Goal: Answer question/provide support

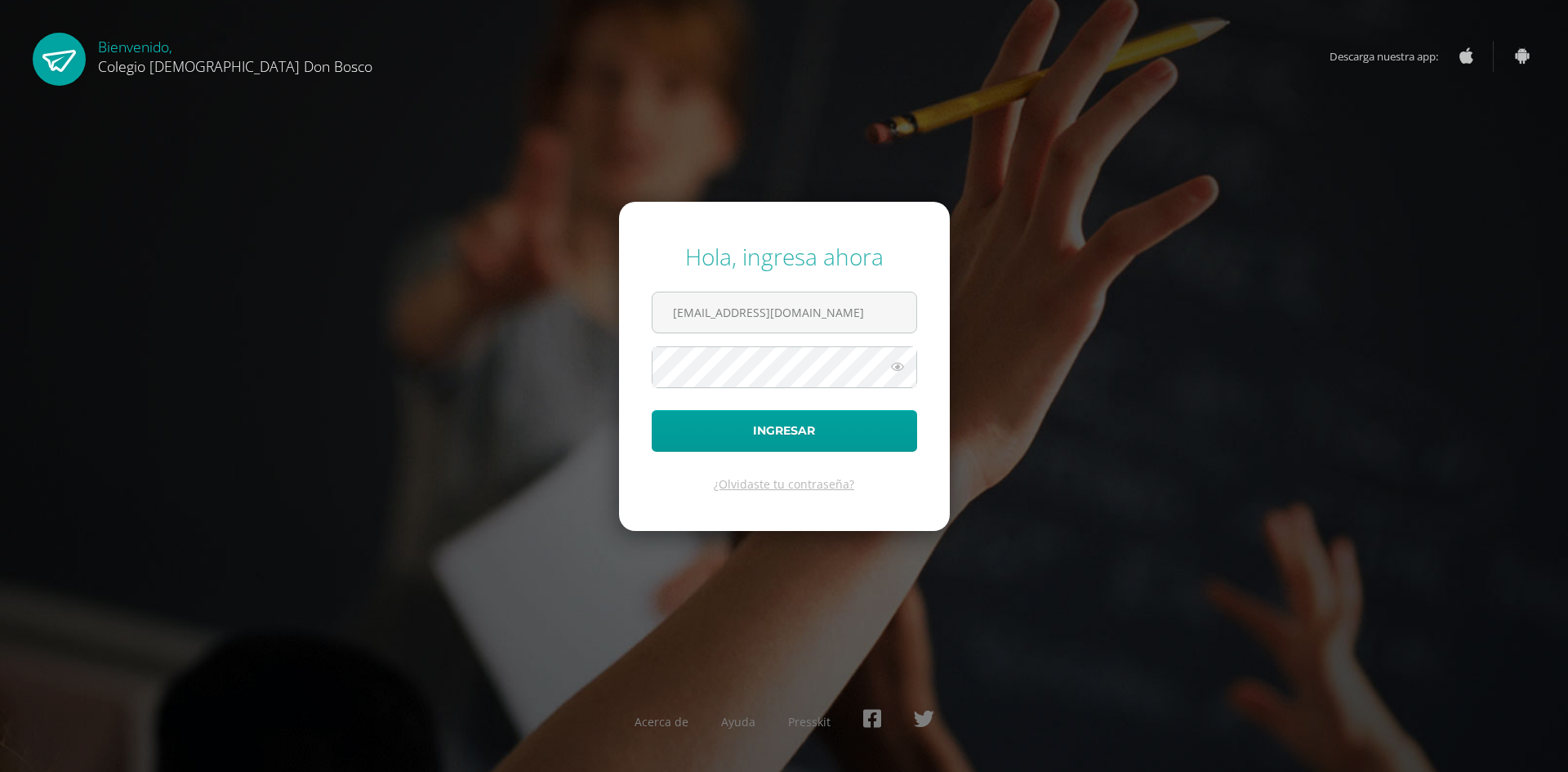
type input "[EMAIL_ADDRESS][DOMAIN_NAME]"
click at [652, 410] on button "Ingresar" at bounding box center [784, 430] width 265 height 41
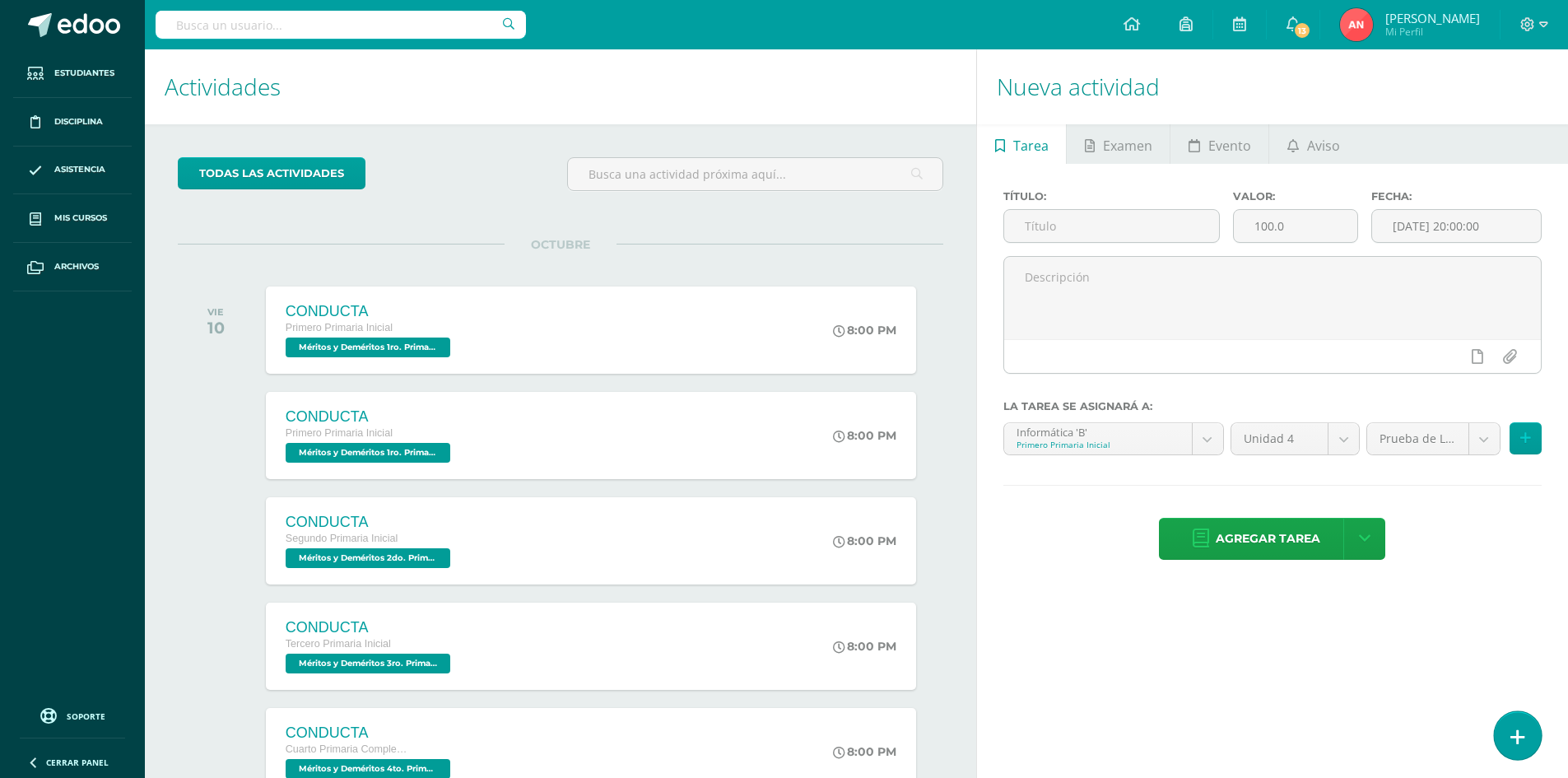
click at [1513, 735] on icon at bounding box center [1517, 737] width 14 height 19
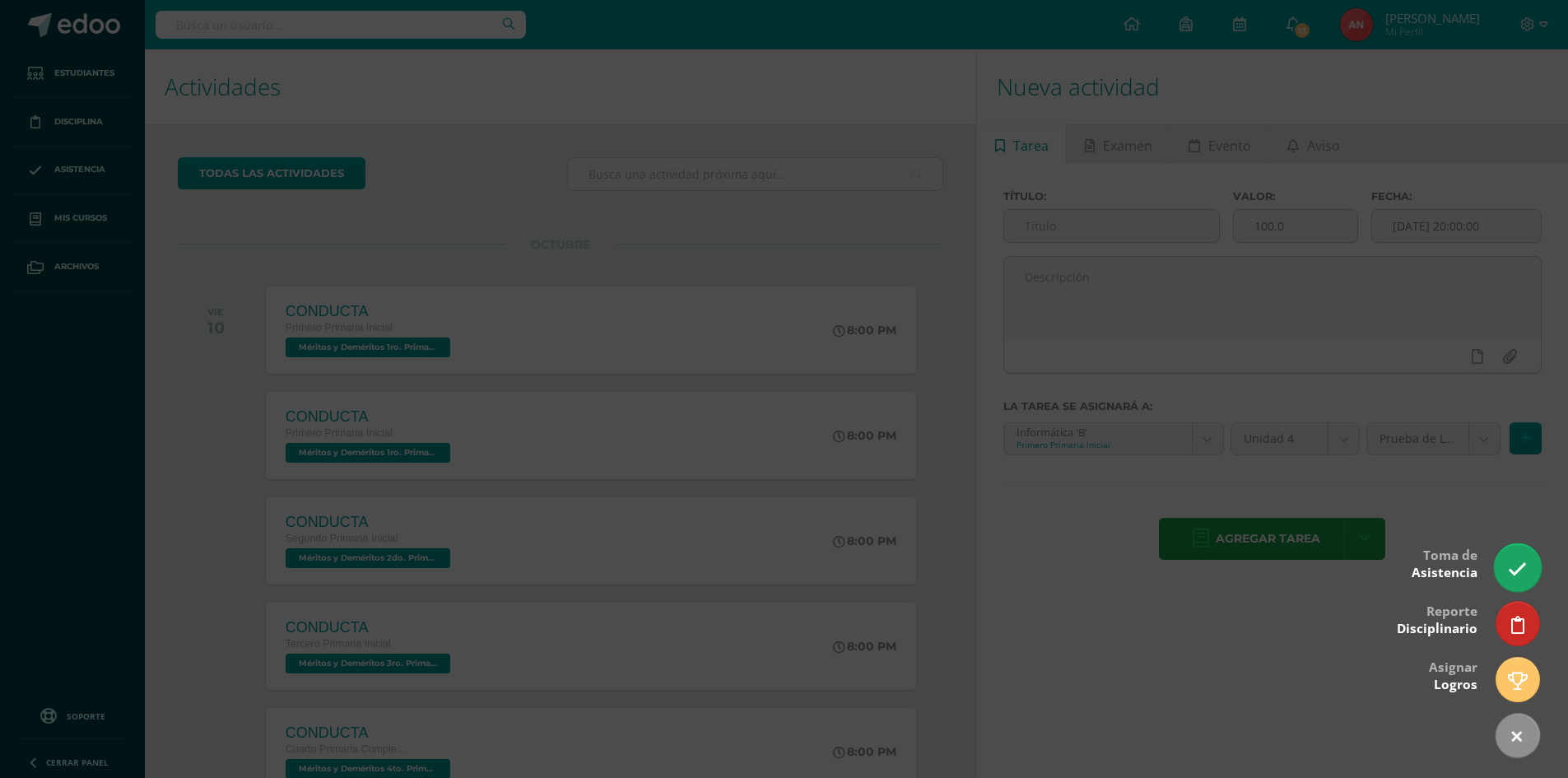
click at [1519, 575] on icon at bounding box center [1518, 569] width 19 height 19
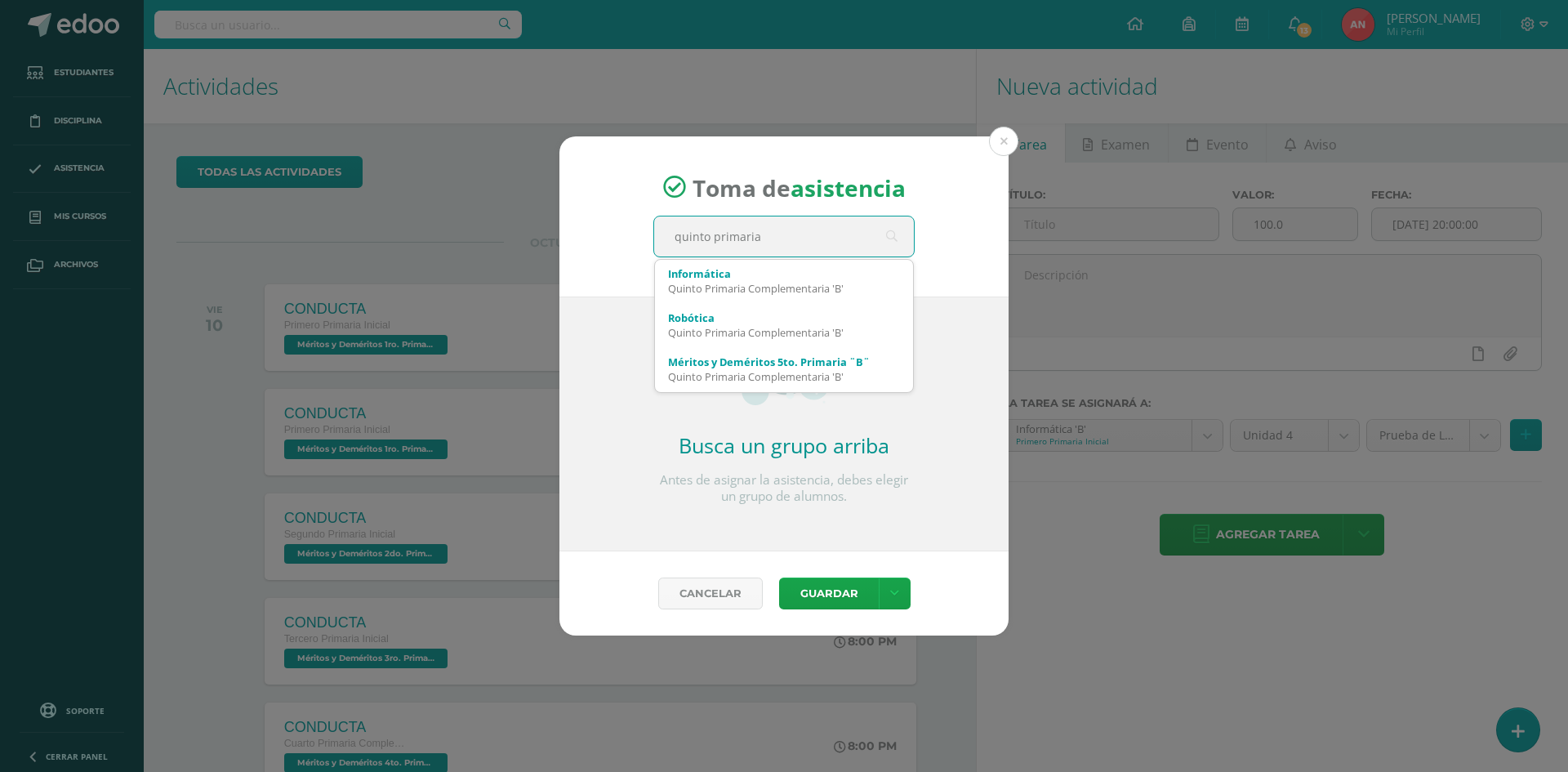
type input "quinto primaria b"
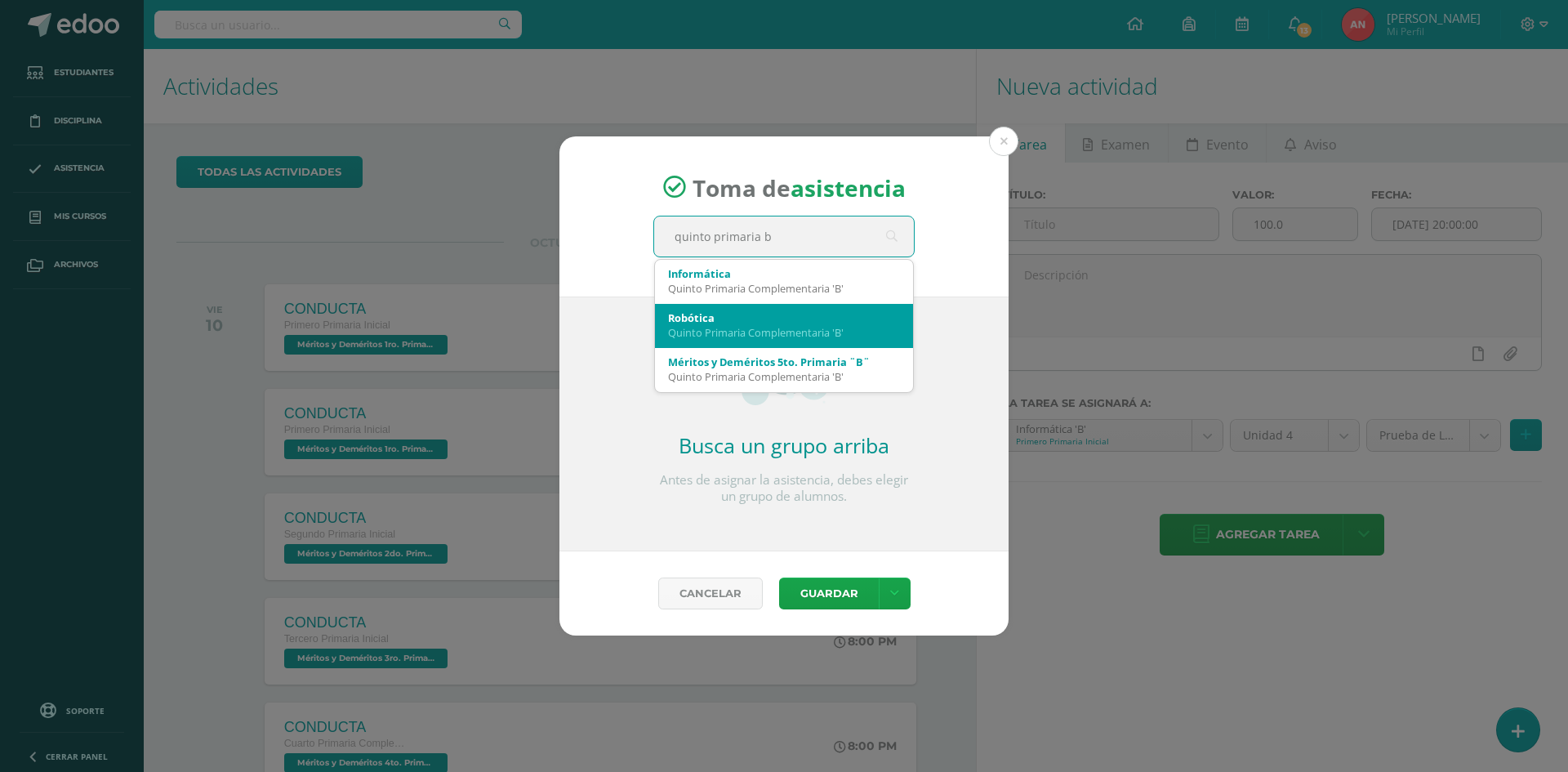
click at [733, 326] on div "Quinto Primaria Complementaria 'B'" at bounding box center [784, 331] width 232 height 14
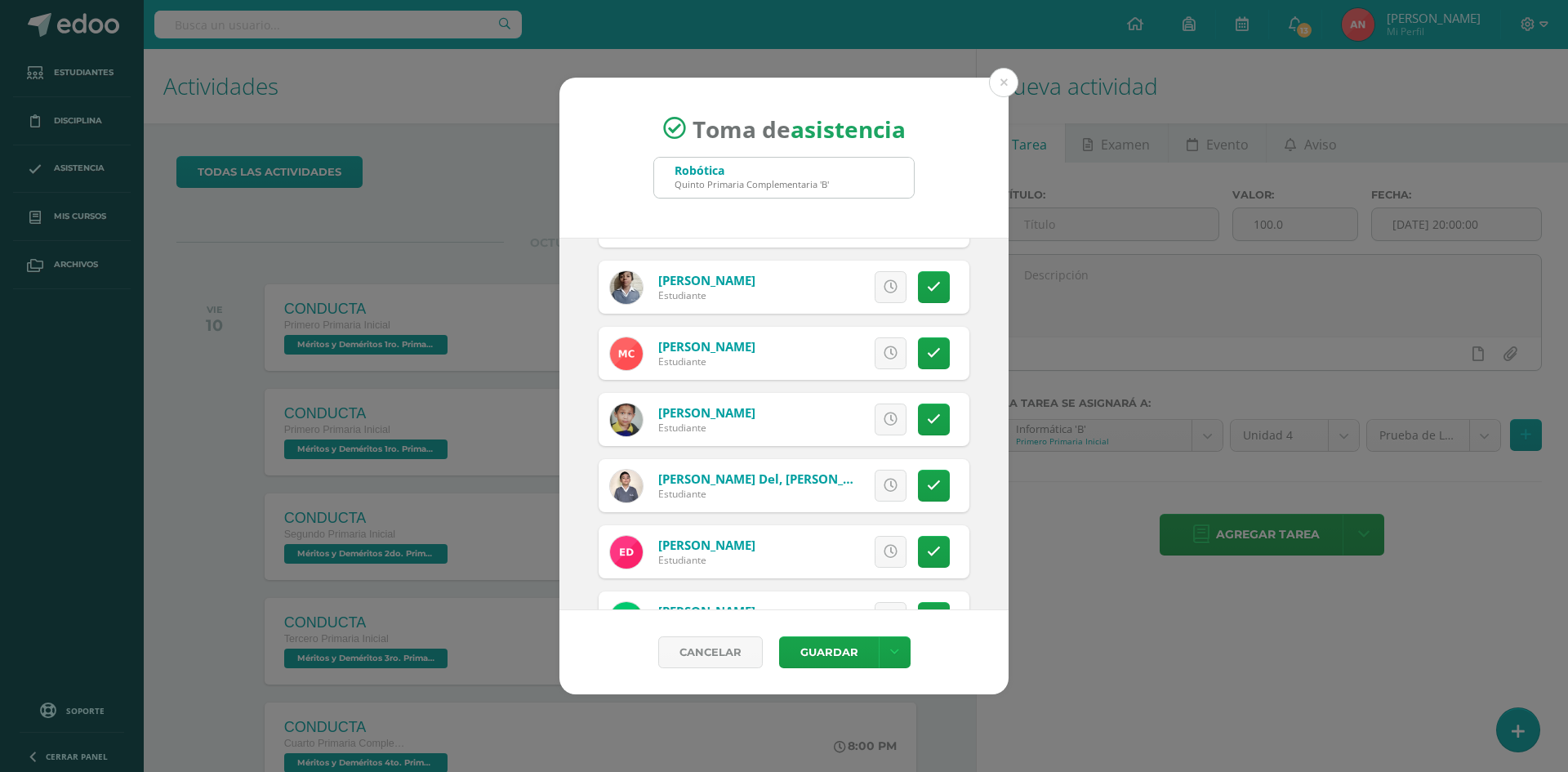
scroll to position [408, 0]
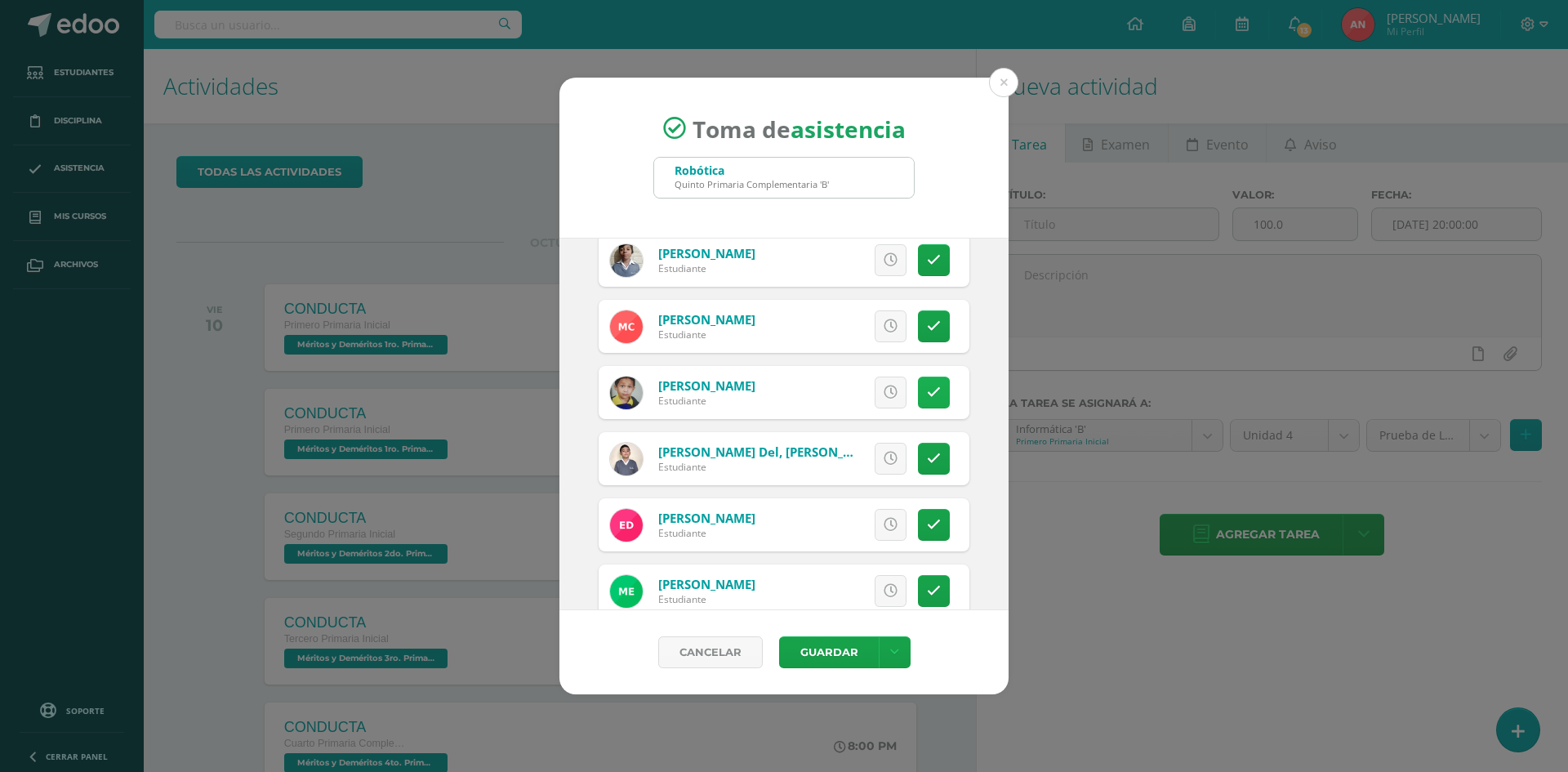
click at [932, 387] on link at bounding box center [934, 392] width 32 height 32
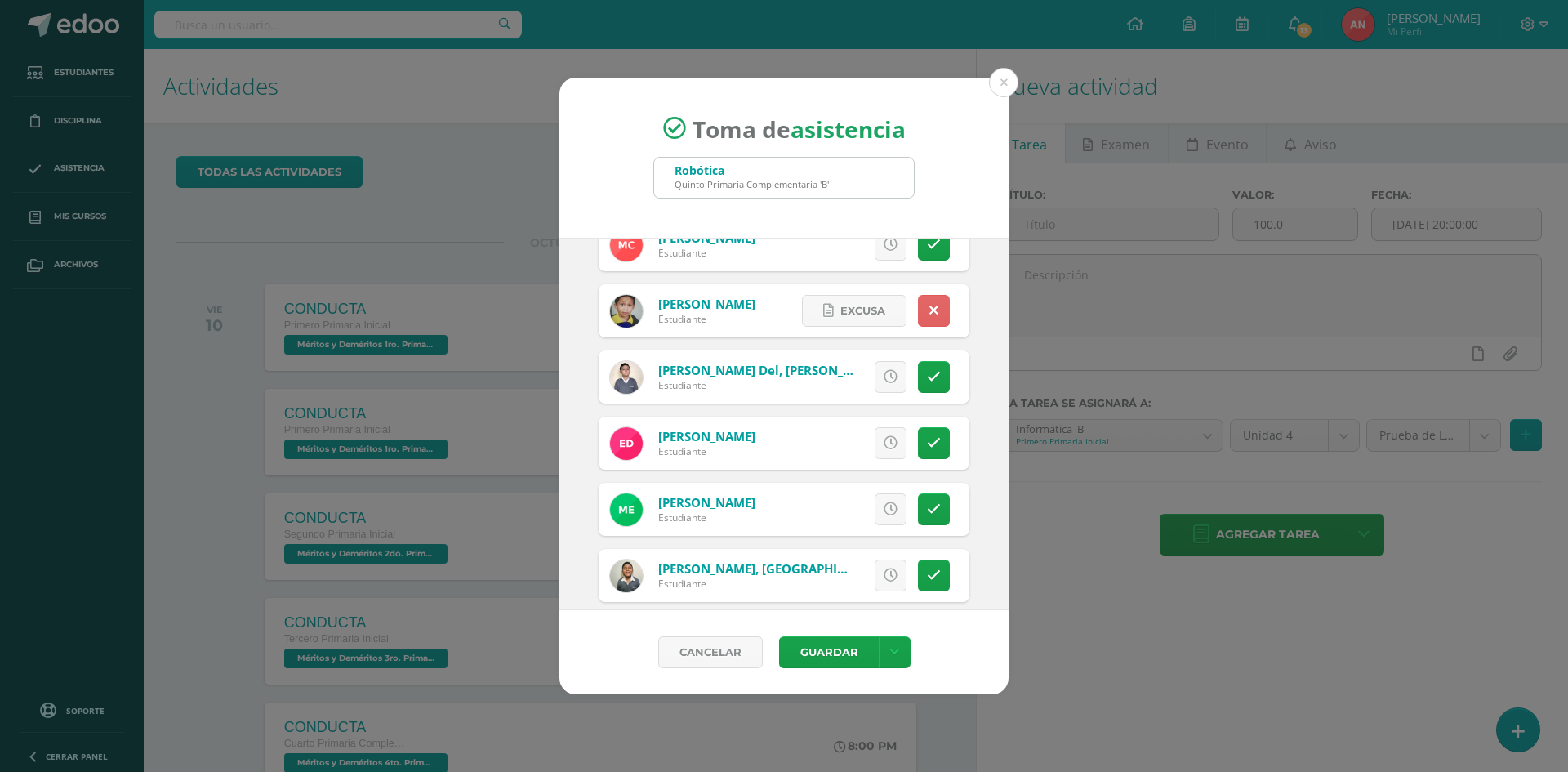
scroll to position [572, 0]
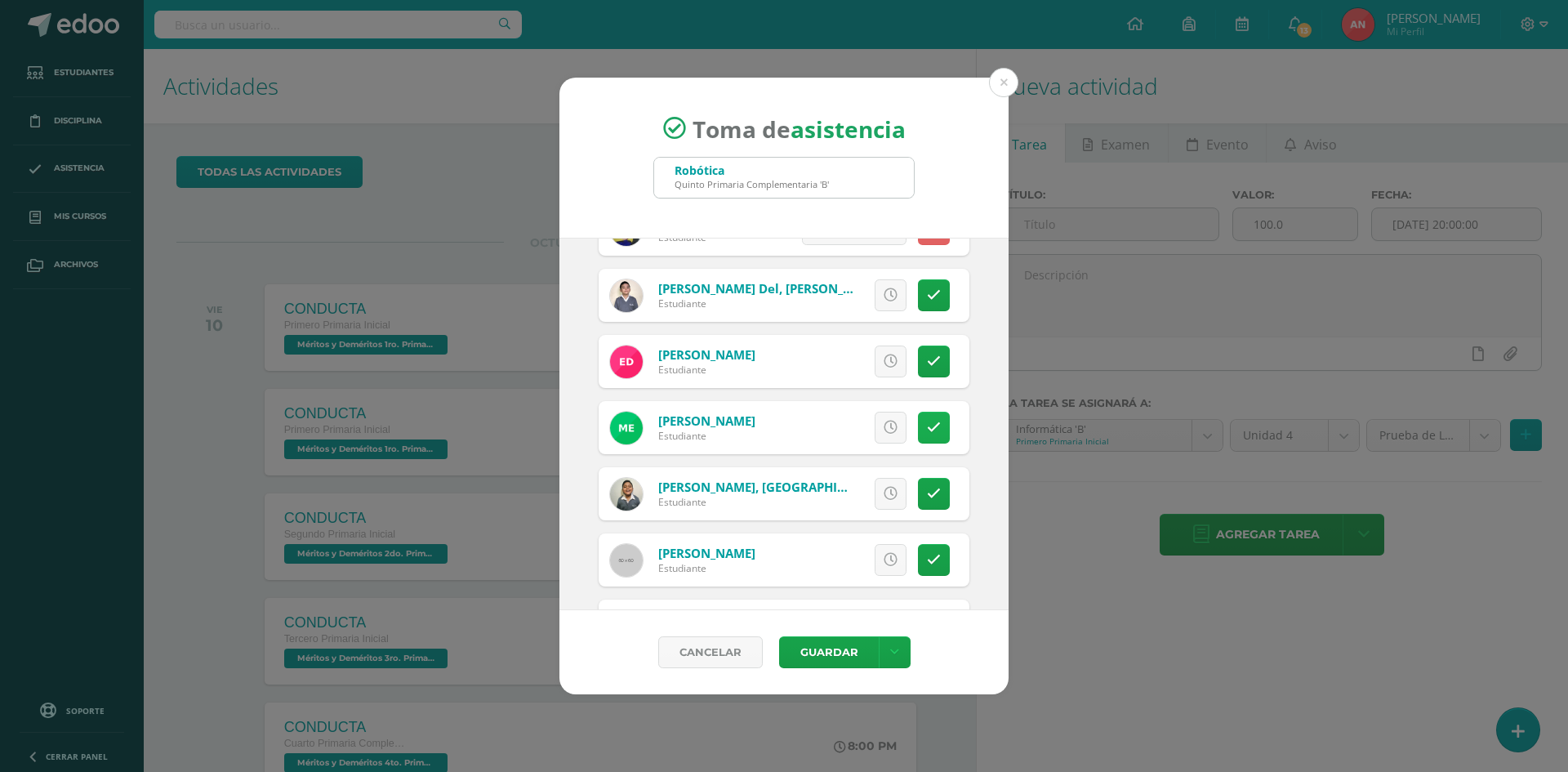
click at [930, 430] on link at bounding box center [934, 428] width 32 height 32
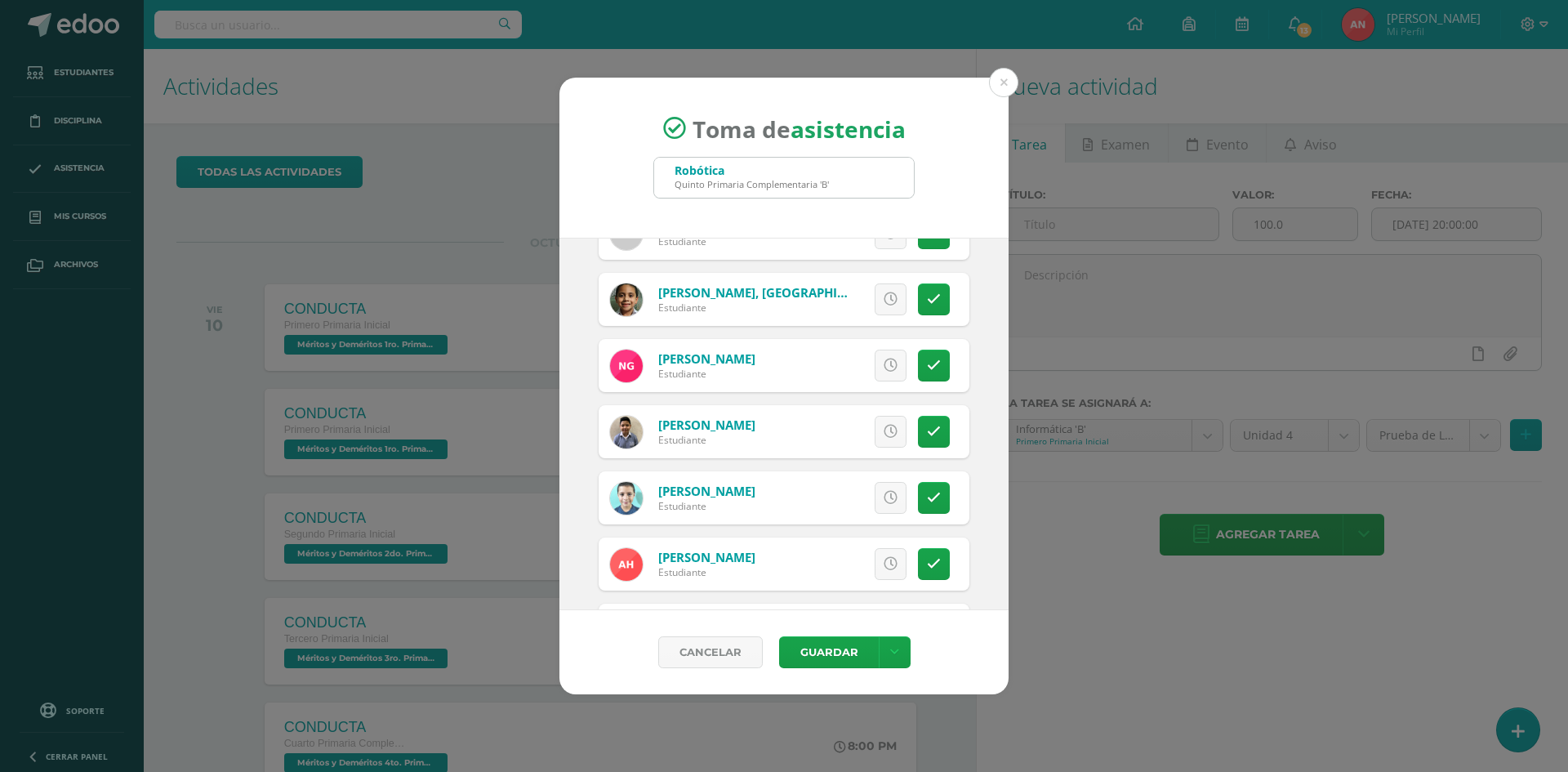
scroll to position [980, 0]
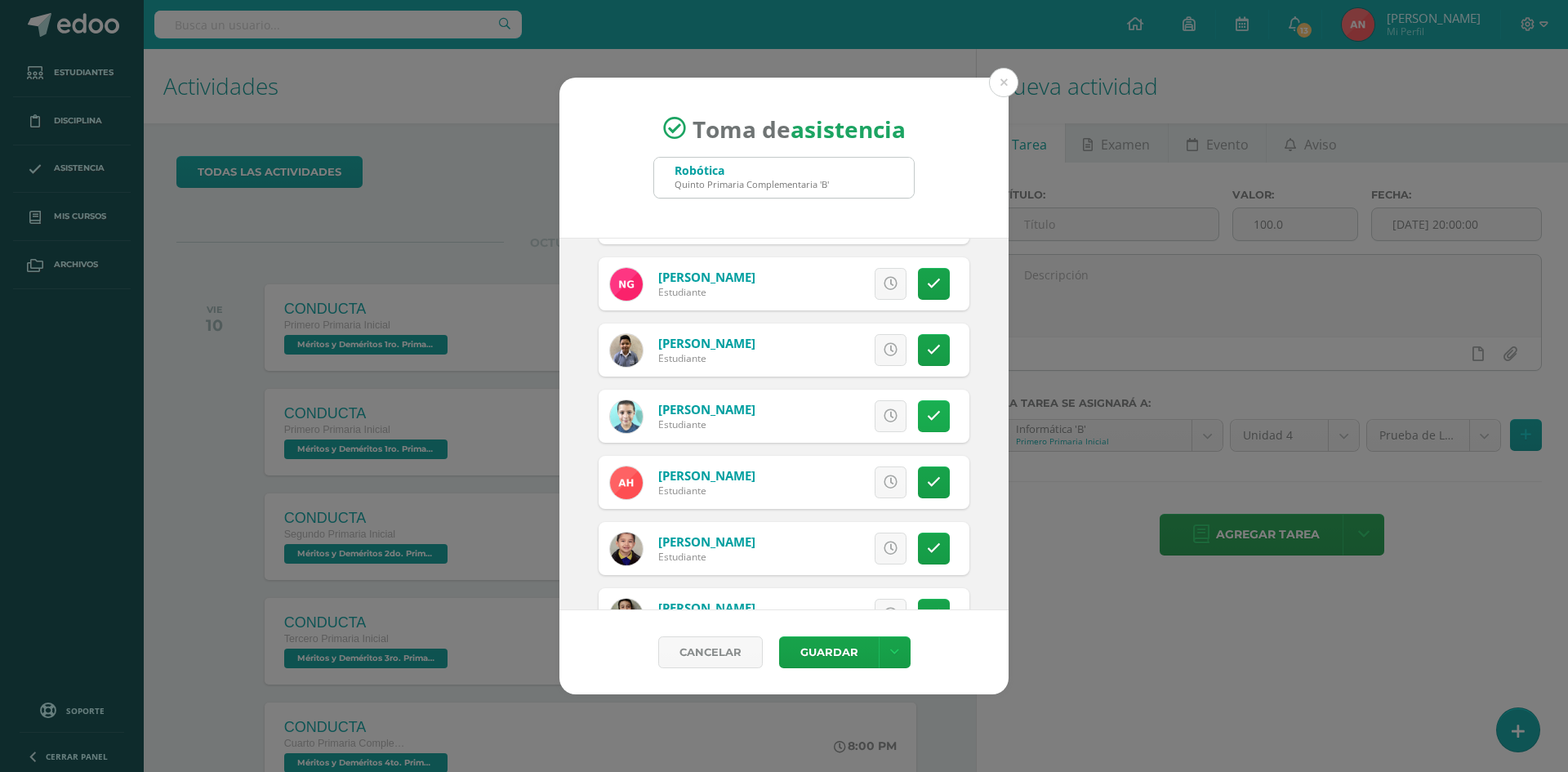
click at [926, 414] on icon at bounding box center [933, 416] width 14 height 14
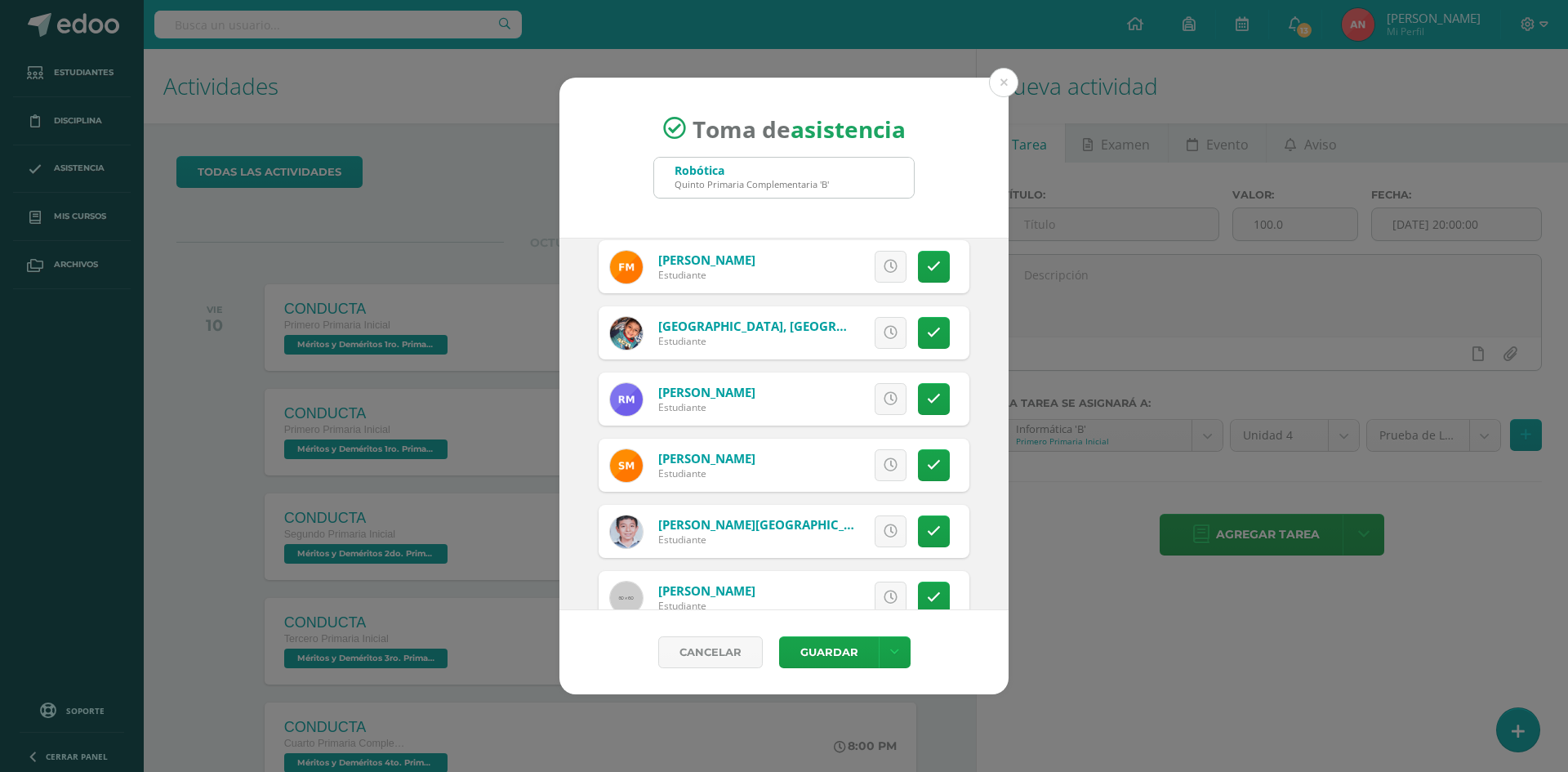
scroll to position [1552, 0]
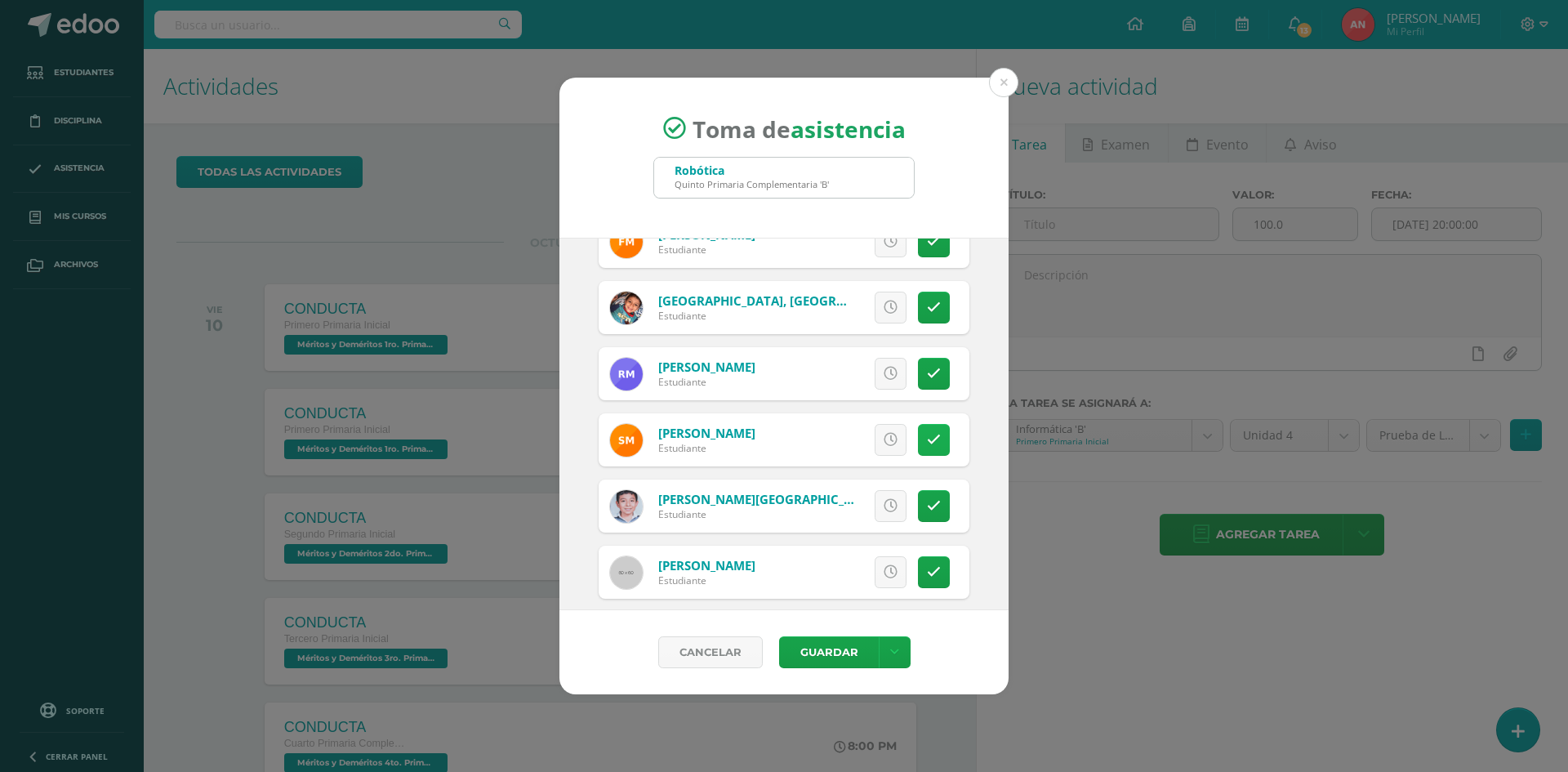
click at [926, 443] on icon at bounding box center [933, 440] width 14 height 14
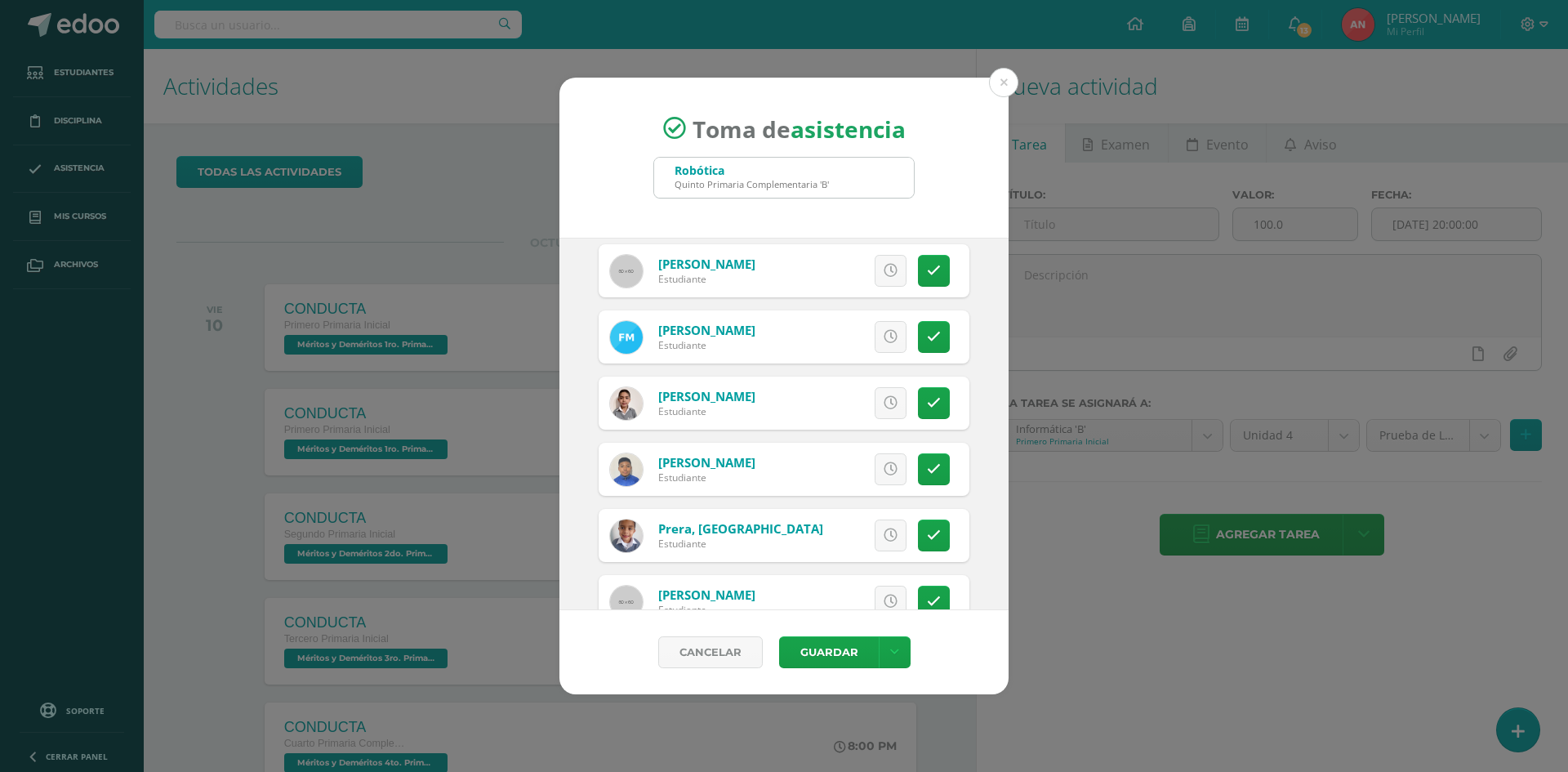
scroll to position [1879, 0]
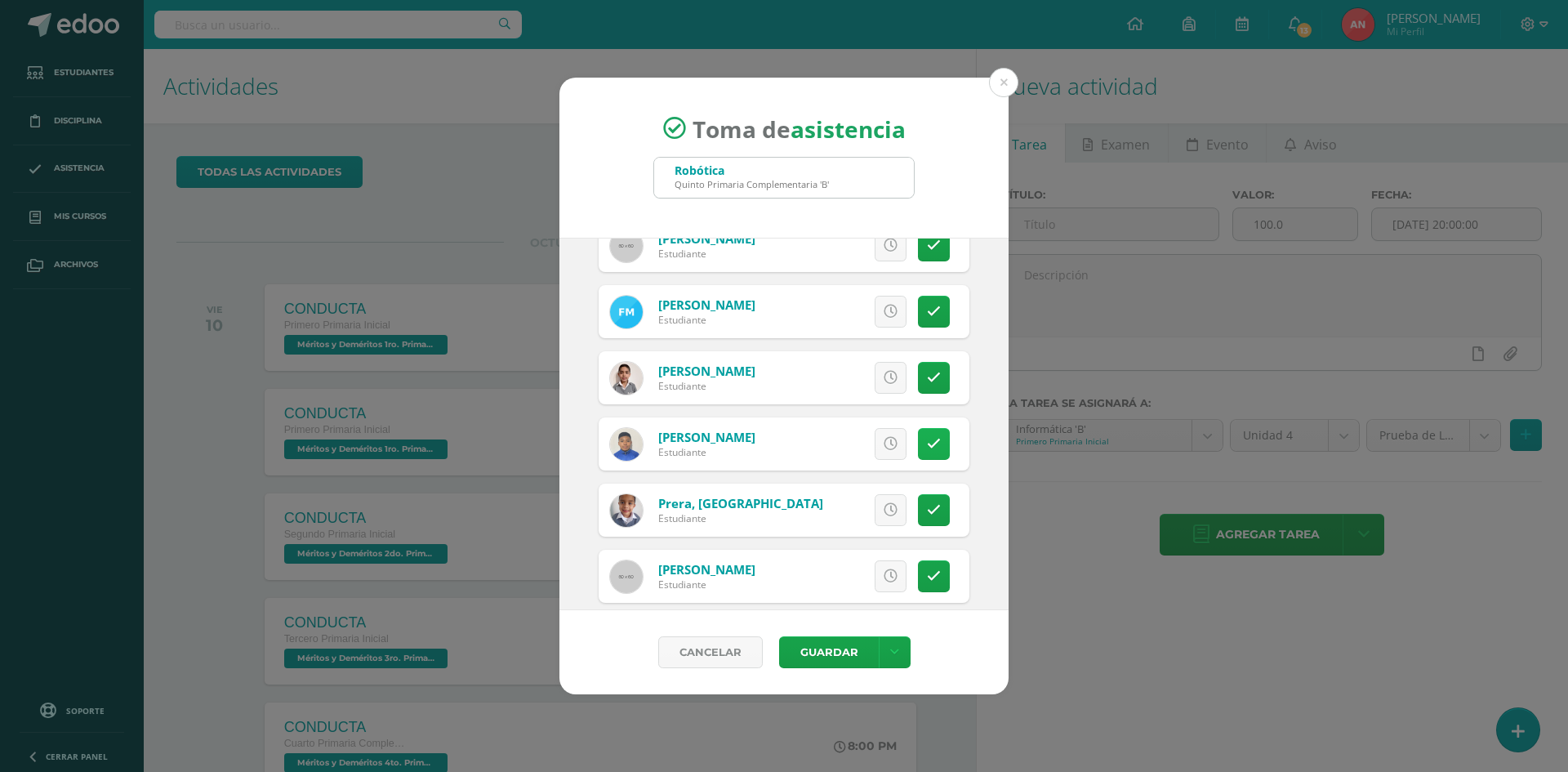
click at [926, 445] on icon at bounding box center [933, 444] width 14 height 14
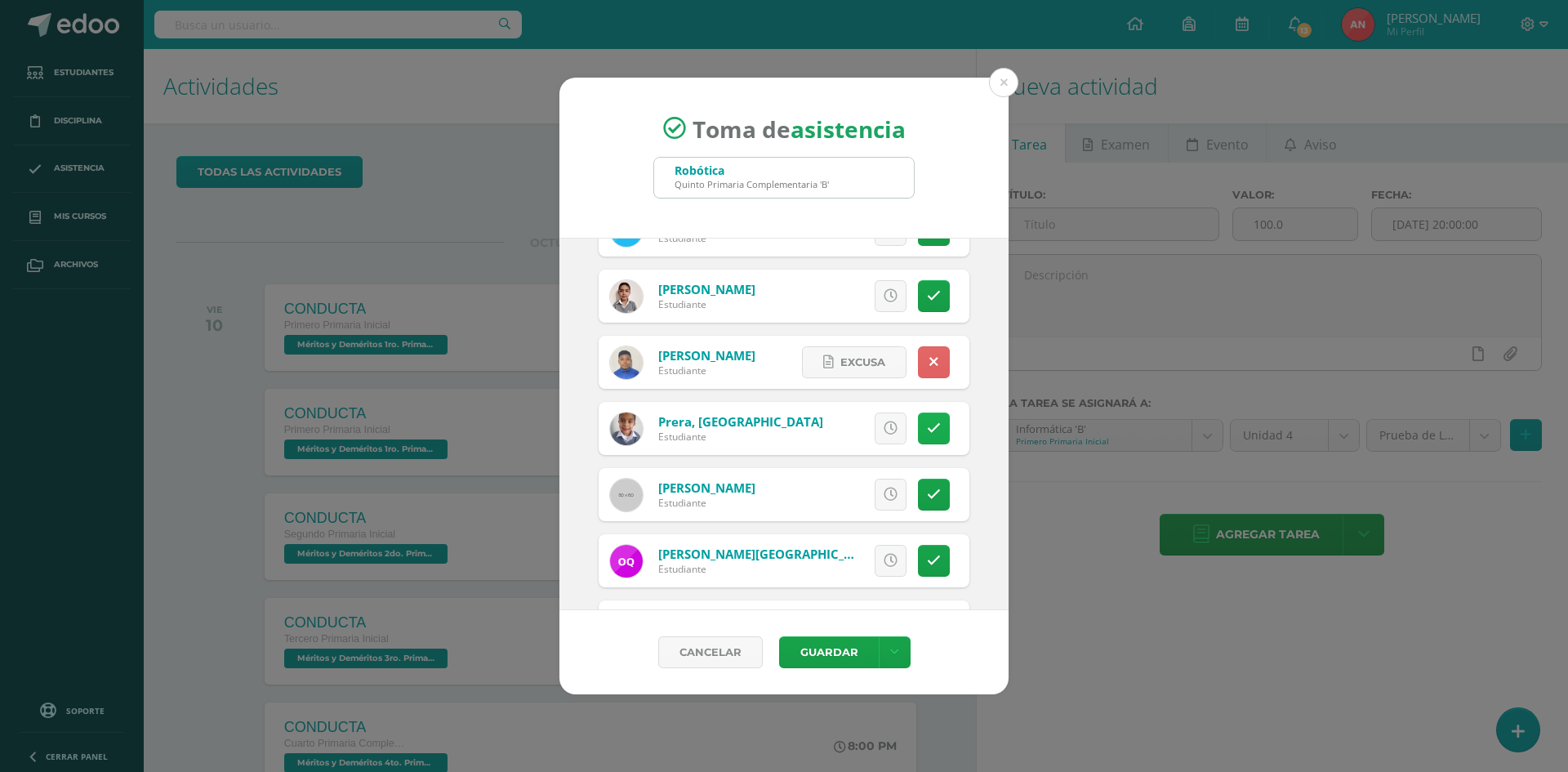
click at [932, 424] on link at bounding box center [934, 429] width 32 height 32
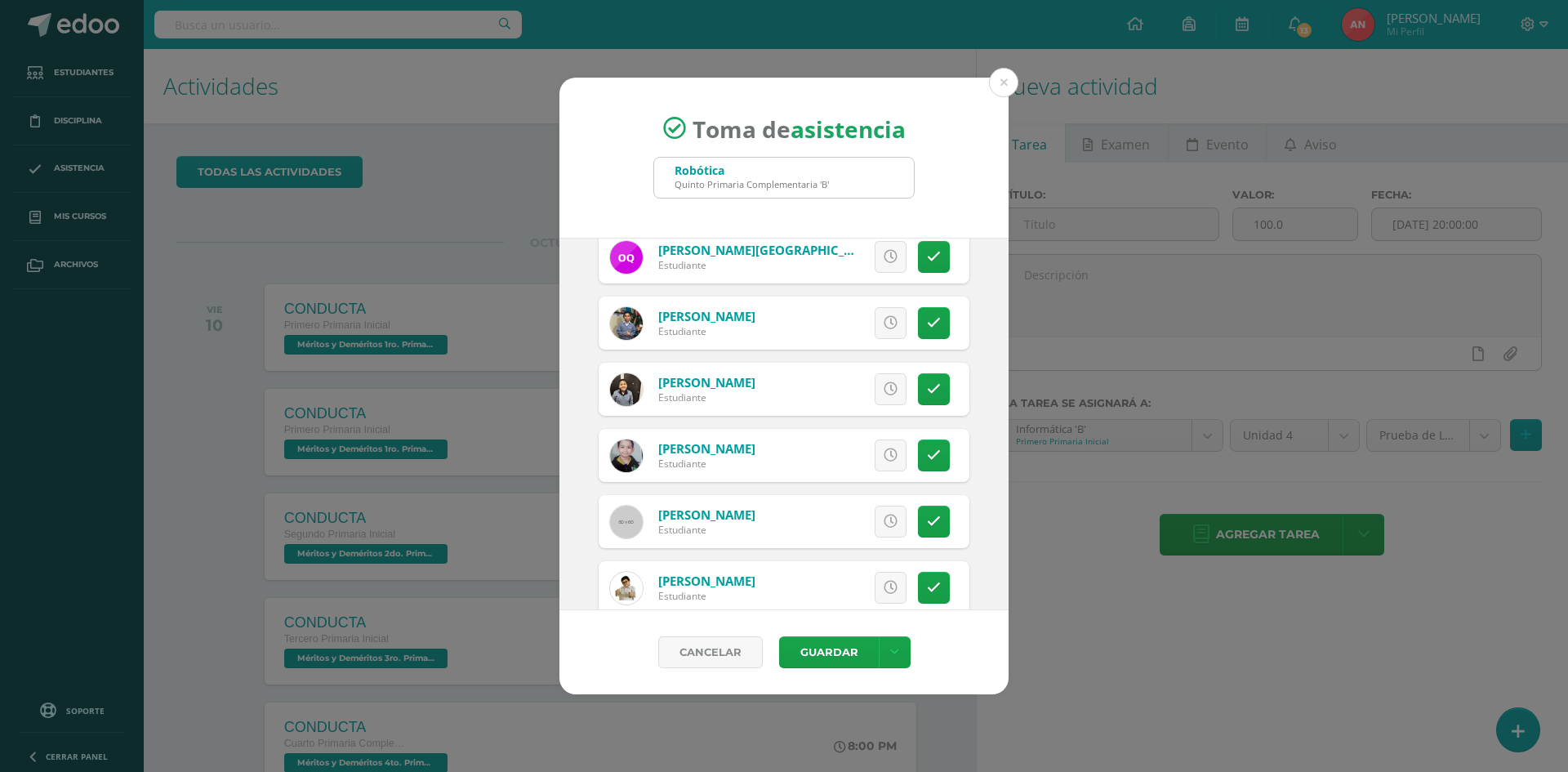
scroll to position [2287, 0]
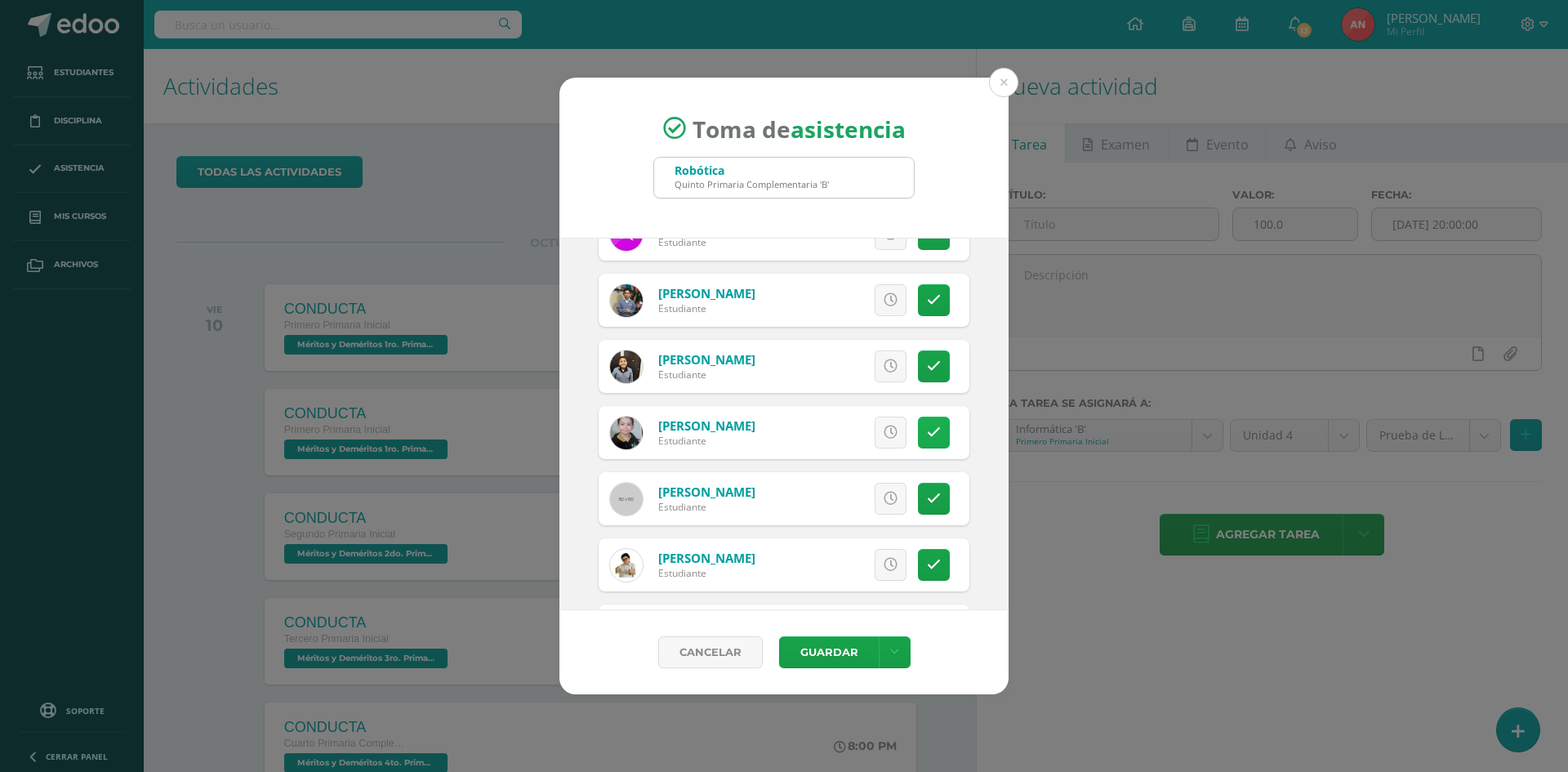
click at [928, 433] on link at bounding box center [934, 433] width 32 height 32
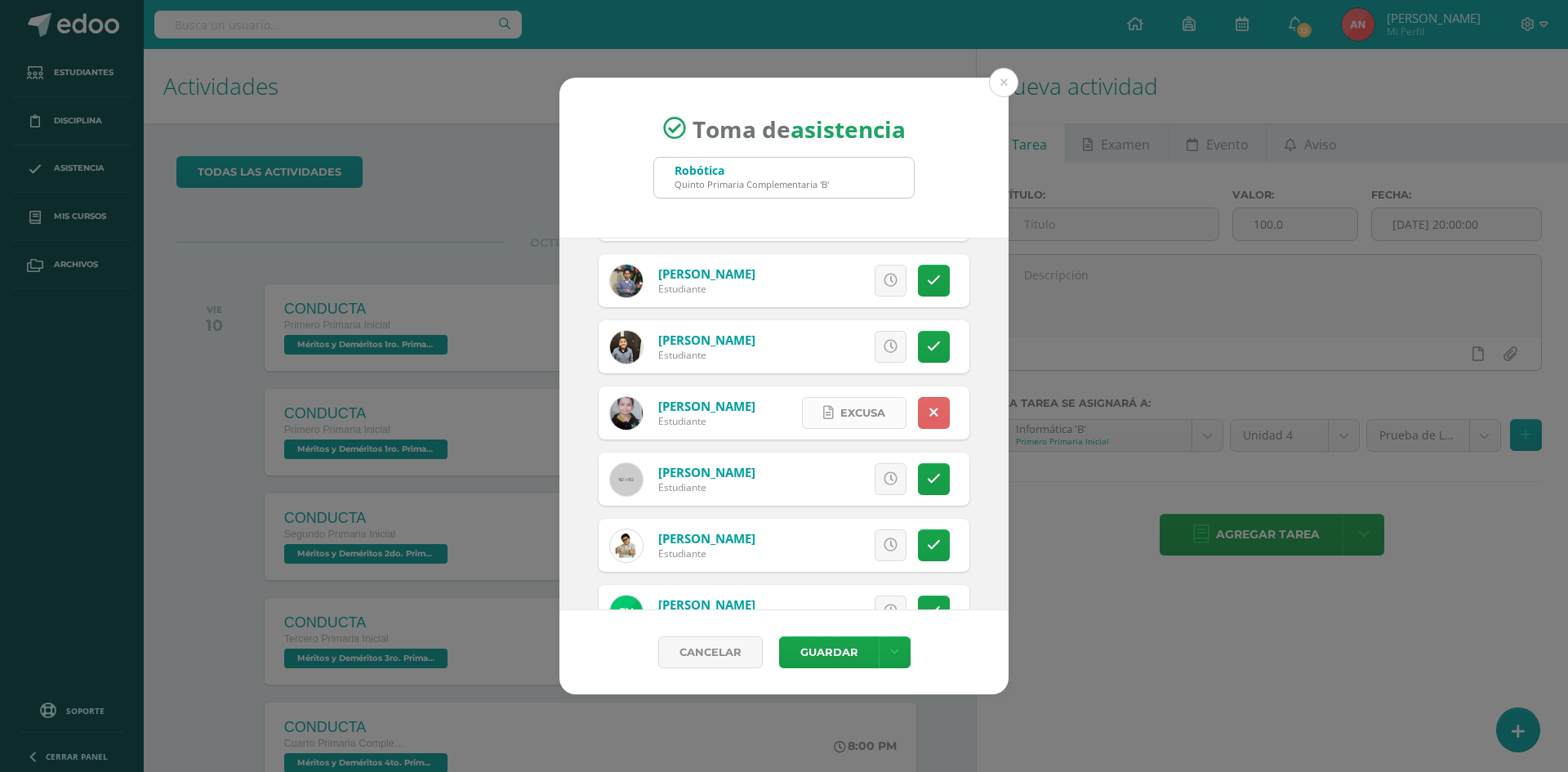
scroll to position [2361, 0]
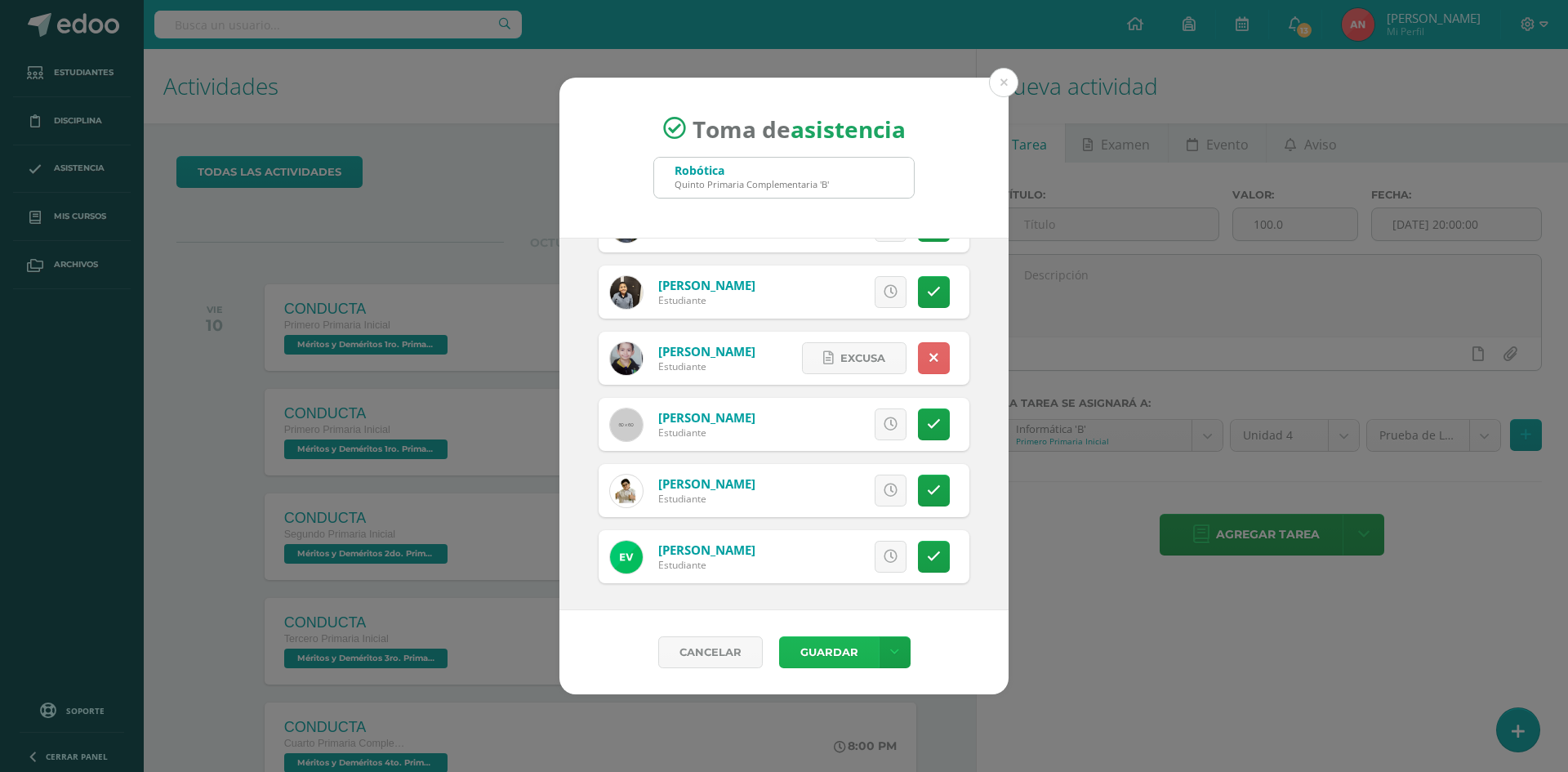
click at [814, 651] on button "Guardar" at bounding box center [828, 652] width 100 height 32
